Goal: Download file/media

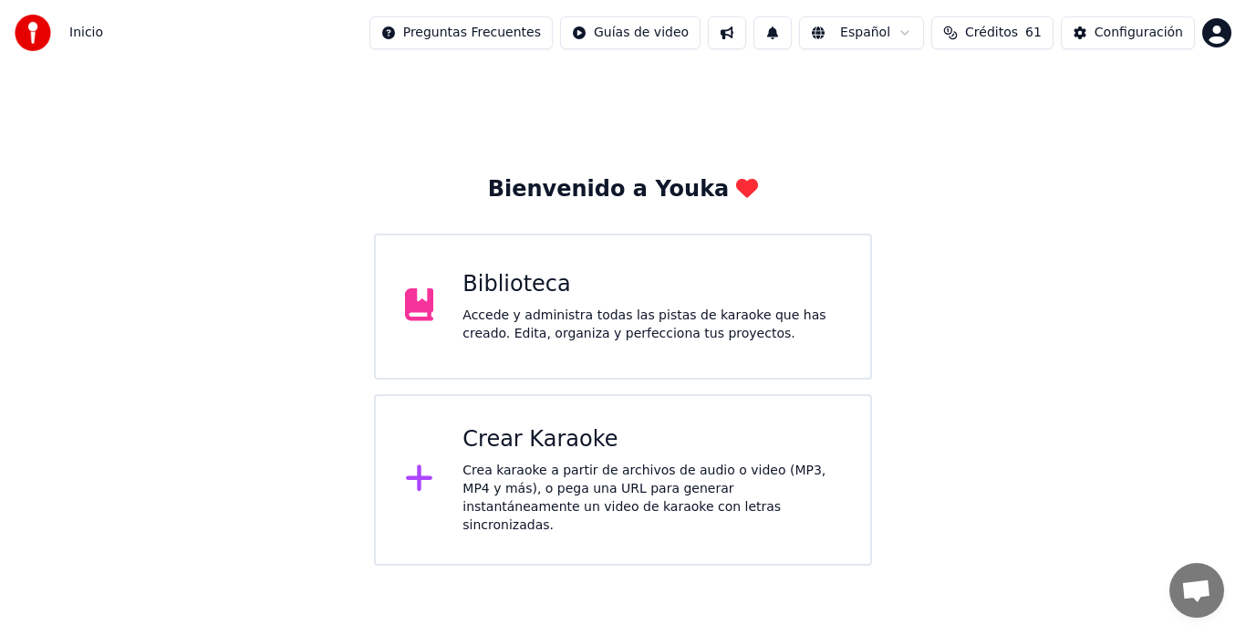
click at [537, 308] on div "Accede y administra todas las pistas de karaoke que has creado. Edita, organiza…" at bounding box center [652, 325] width 379 height 36
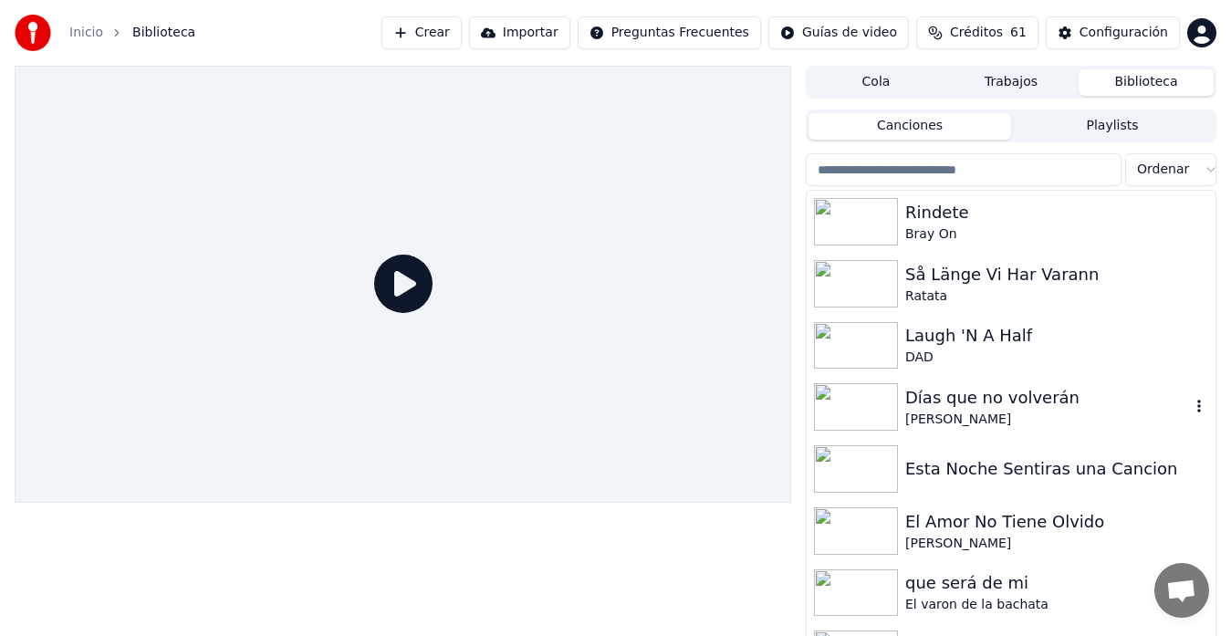
click at [945, 412] on div "[PERSON_NAME]" at bounding box center [1047, 420] width 285 height 18
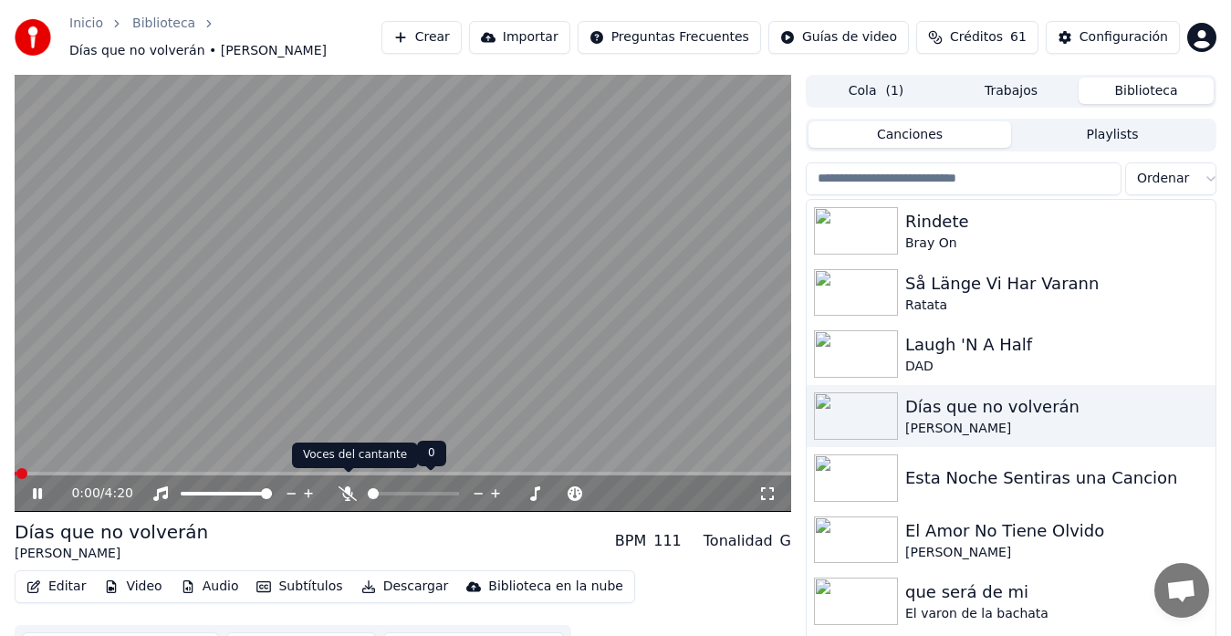
click at [342, 486] on icon at bounding box center [348, 493] width 18 height 15
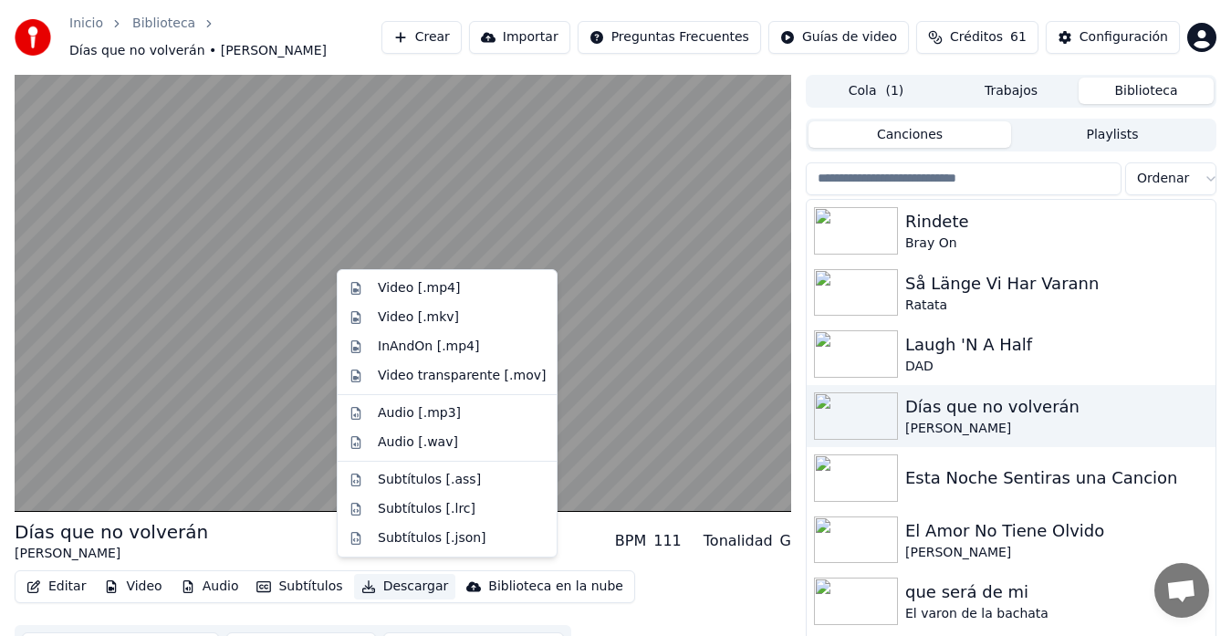
click at [375, 579] on button "Descargar" at bounding box center [405, 587] width 102 height 26
click at [382, 288] on div "Video [.mp4]" at bounding box center [419, 288] width 82 height 18
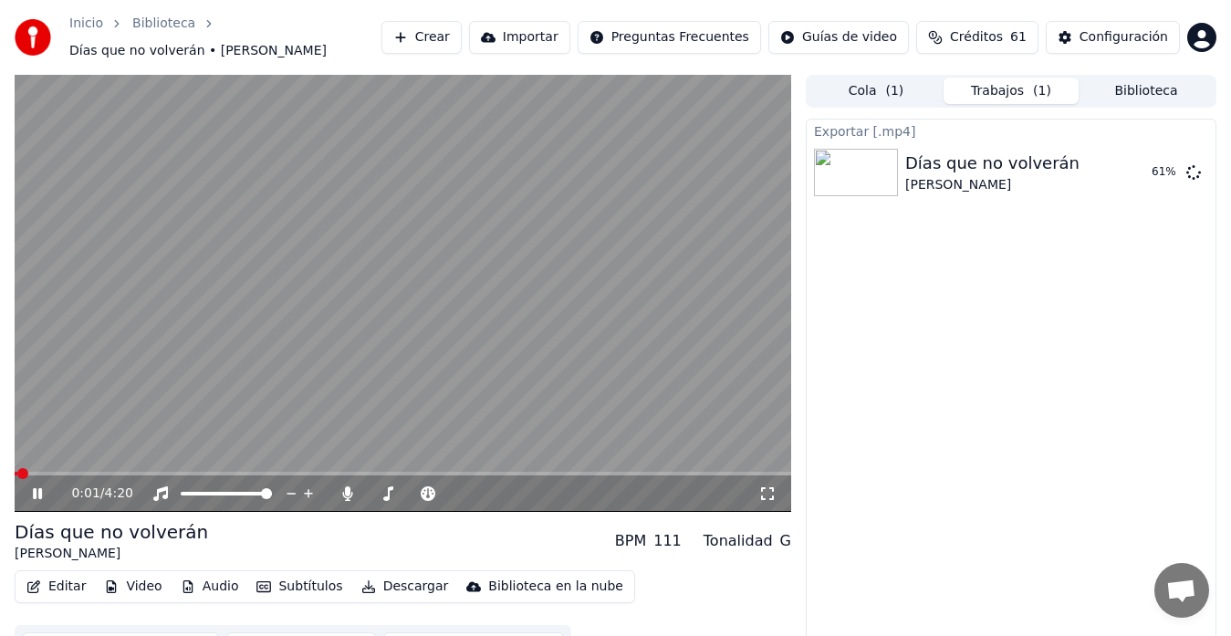
click at [17, 472] on span at bounding box center [16, 474] width 3 height 4
click at [83, 461] on video at bounding box center [403, 293] width 776 height 437
click at [73, 461] on video at bounding box center [403, 293] width 776 height 437
click at [62, 468] on span at bounding box center [63, 473] width 11 height 11
click at [39, 488] on icon at bounding box center [37, 493] width 9 height 11
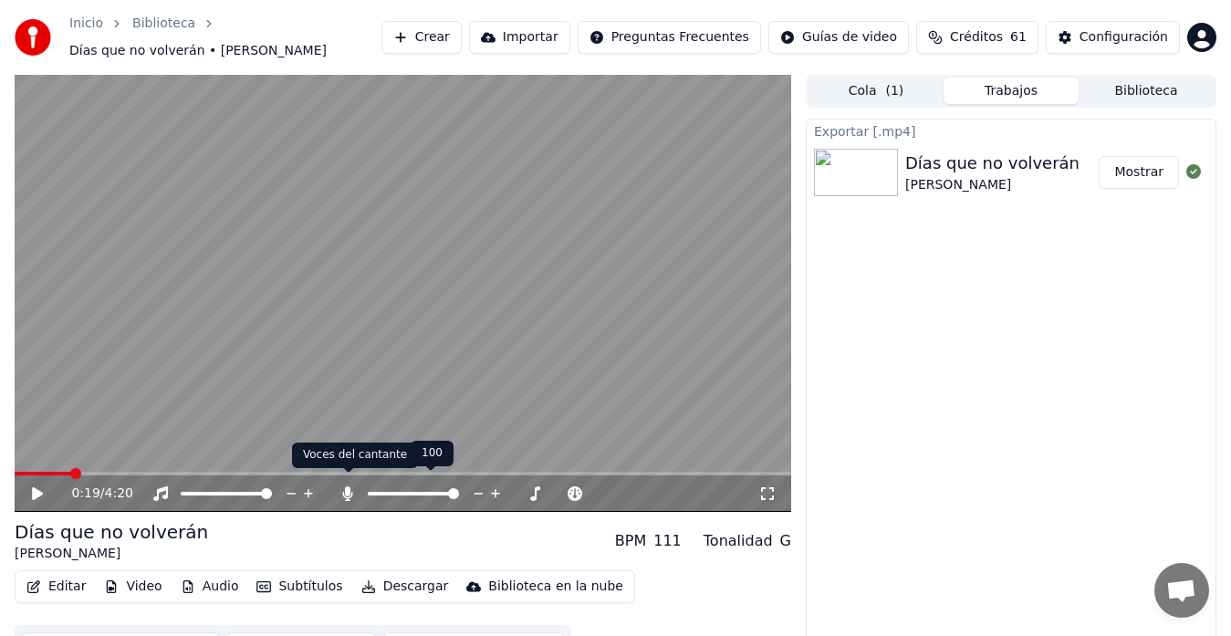
click at [351, 488] on icon at bounding box center [348, 493] width 18 height 15
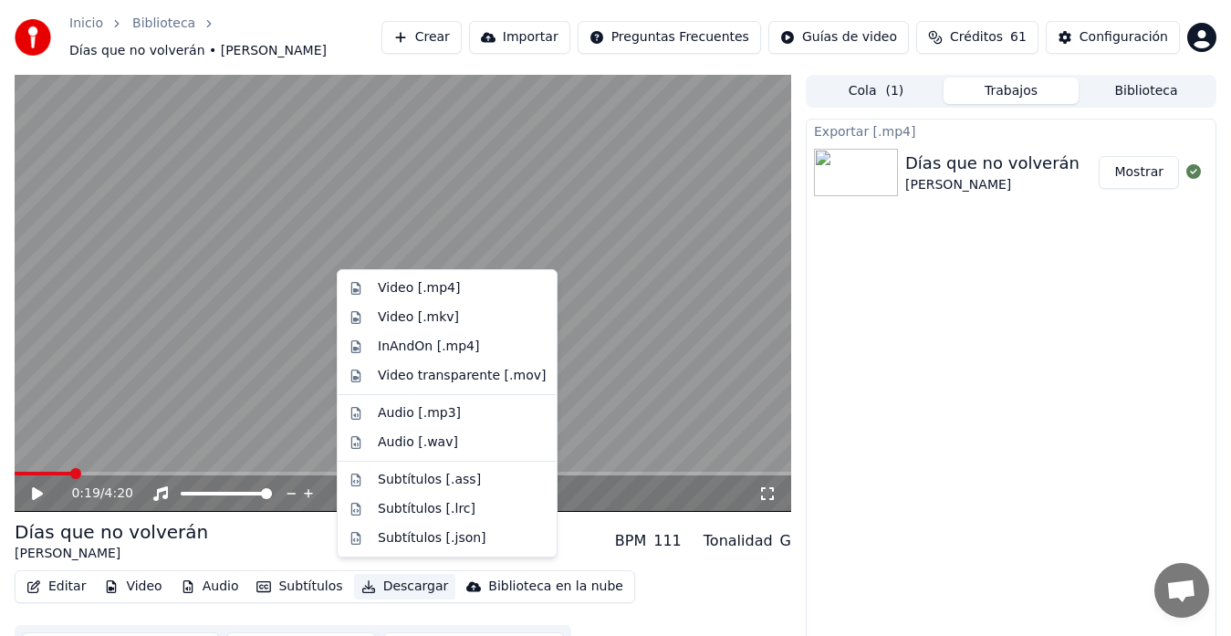
click at [401, 584] on button "Descargar" at bounding box center [405, 587] width 102 height 26
click at [405, 288] on div "Video [.mp4]" at bounding box center [419, 288] width 82 height 18
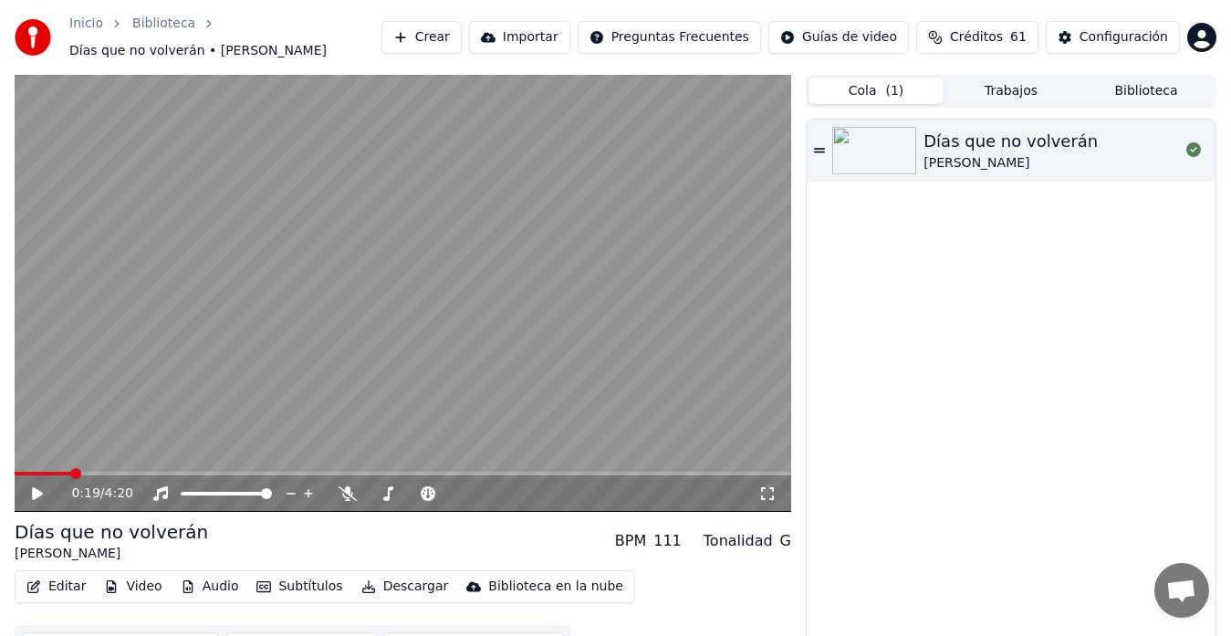
click at [874, 90] on button "Cola ( 1 )" at bounding box center [875, 91] width 135 height 26
